Goal: Transaction & Acquisition: Purchase product/service

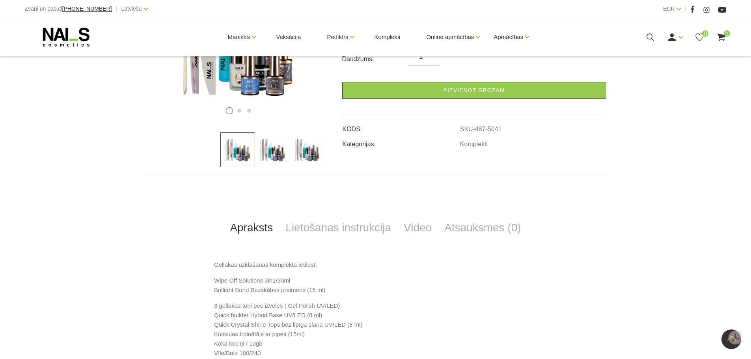
scroll to position [276, 0]
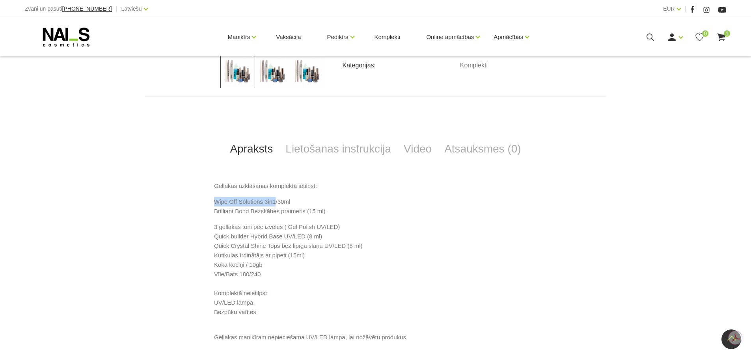
drag, startPoint x: 214, startPoint y: 200, endPoint x: 275, endPoint y: 196, distance: 61.7
copy p "Wipe Off Solutions 3in1"
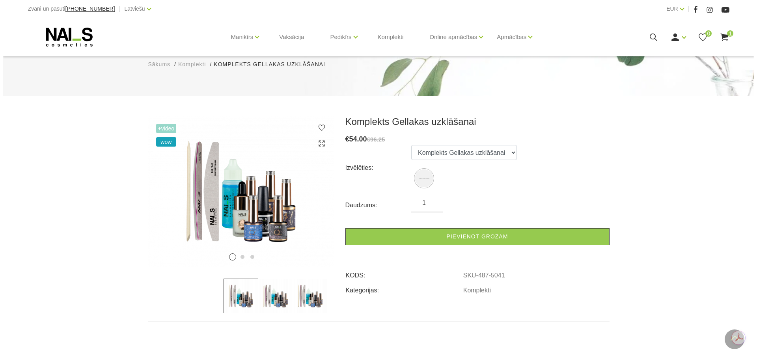
scroll to position [0, 0]
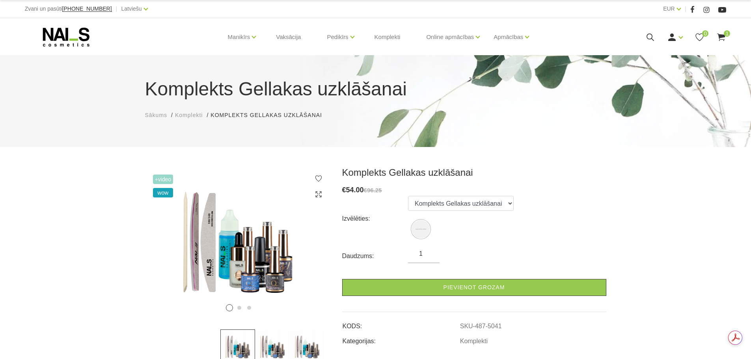
click at [647, 35] on icon at bounding box center [650, 37] width 10 height 10
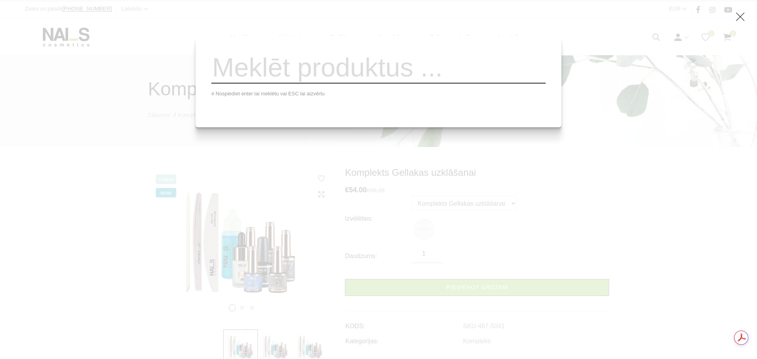
click at [421, 76] on input "search" at bounding box center [378, 68] width 334 height 32
paste input "Wipe Off Solutions 3in1"
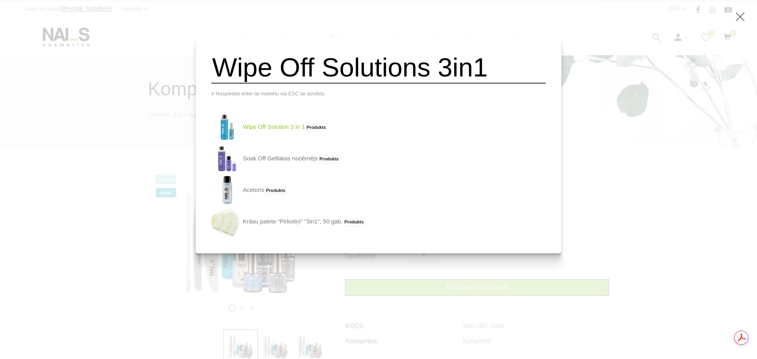
type input "Wipe Off Solutions 3in1"
click at [283, 134] on link "Wipe Off Solution 3 in 1 Produkts" at bounding box center [269, 128] width 116 height 32
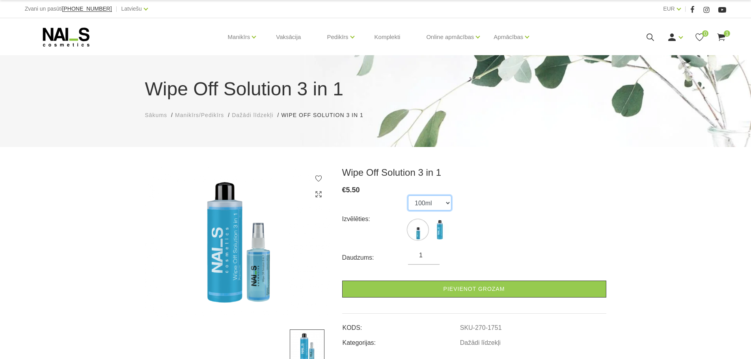
click at [449, 207] on select "100ml 500ml" at bounding box center [429, 203] width 43 height 15
click at [408, 196] on select "100ml 500ml" at bounding box center [429, 203] width 43 height 15
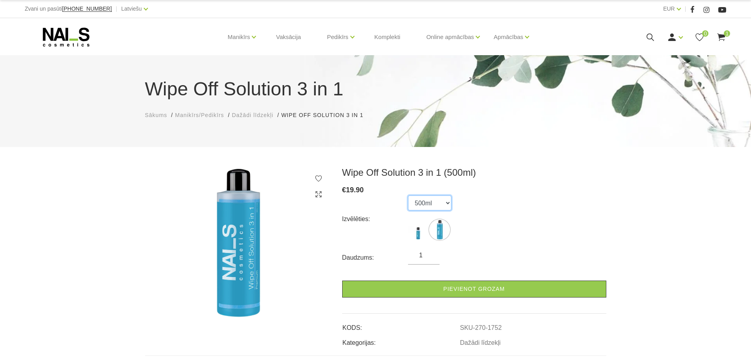
click at [435, 203] on select "100ml 500ml" at bounding box center [429, 203] width 43 height 15
click at [408, 196] on select "100ml 500ml" at bounding box center [429, 203] width 43 height 15
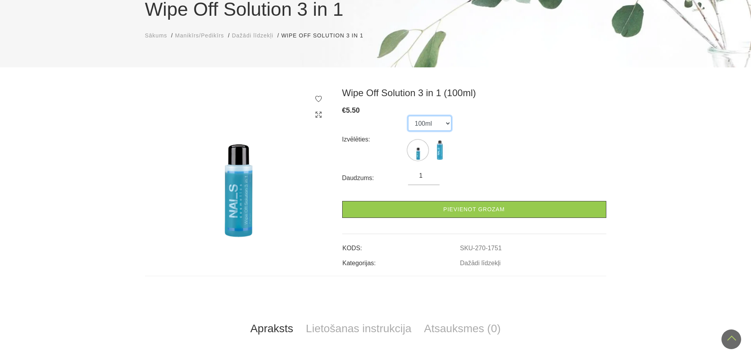
scroll to position [39, 0]
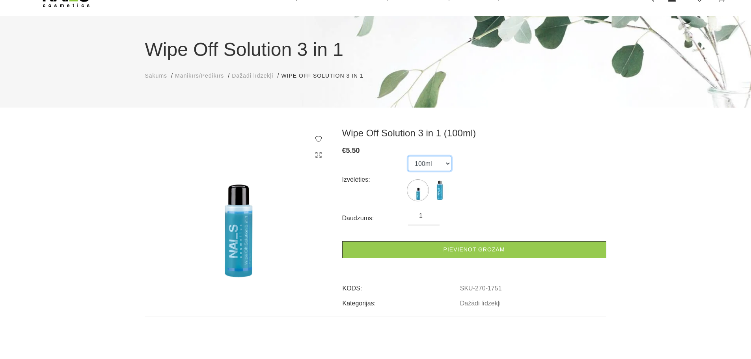
click at [444, 165] on select "100ml 500ml" at bounding box center [429, 163] width 43 height 15
select select "1752"
click at [408, 156] on select "100ml 500ml" at bounding box center [429, 163] width 43 height 15
